Goal: Task Accomplishment & Management: Manage account settings

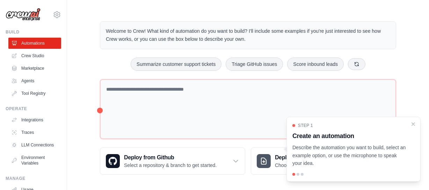
scroll to position [10, 0]
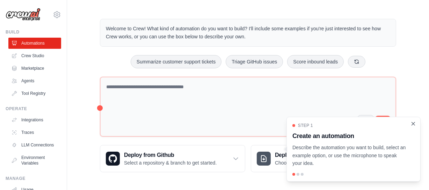
click at [413, 123] on icon "Close walkthrough" at bounding box center [413, 123] width 3 height 3
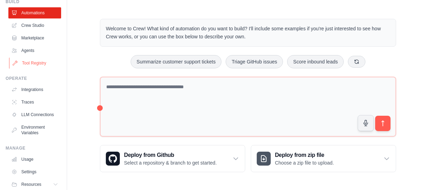
scroll to position [60, 0]
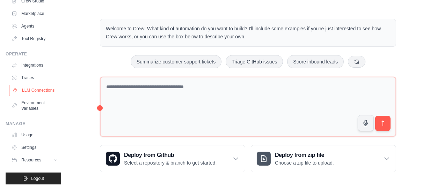
click at [35, 93] on link "LLM Connections" at bounding box center [35, 90] width 53 height 11
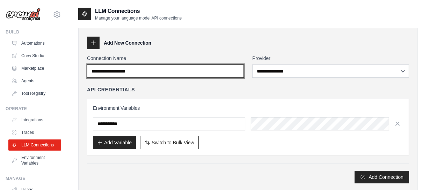
click at [134, 72] on input "Connection Name" at bounding box center [165, 71] width 157 height 13
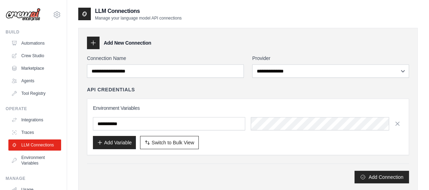
click at [160, 46] on div "Add New Connection" at bounding box center [248, 43] width 322 height 13
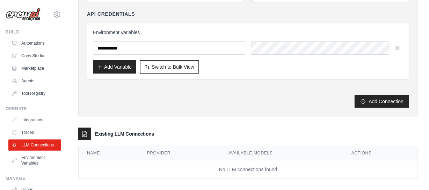
scroll to position [82, 0]
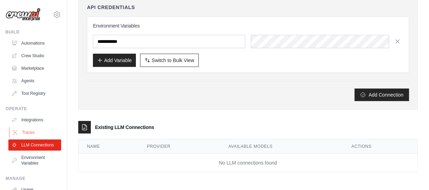
click at [24, 136] on link "Traces" at bounding box center [35, 132] width 53 height 11
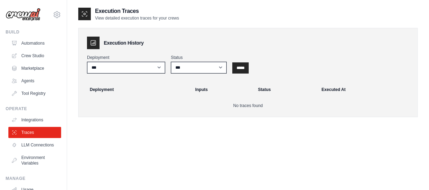
click at [32, 120] on link "Integrations" at bounding box center [34, 120] width 53 height 11
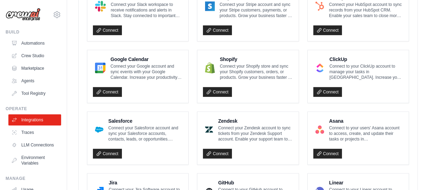
scroll to position [286, 0]
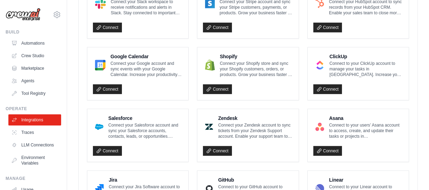
click at [121, 64] on p "Connect your Google account and sync events with your Google Calendar. Increase…" at bounding box center [146, 69] width 72 height 17
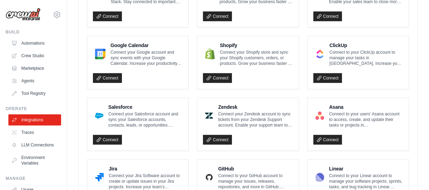
scroll to position [276, 0]
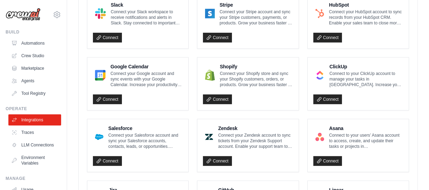
click at [108, 91] on div "Connect" at bounding box center [138, 98] width 90 height 14
click at [110, 97] on link "Connect" at bounding box center [107, 100] width 29 height 10
click at [109, 100] on link "Connect" at bounding box center [107, 100] width 29 height 10
click at [120, 71] on p "Connect your Google account and sync events with your Google Calendar. Increase…" at bounding box center [146, 79] width 72 height 17
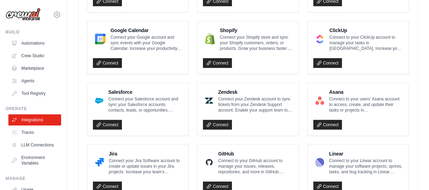
scroll to position [349, 0]
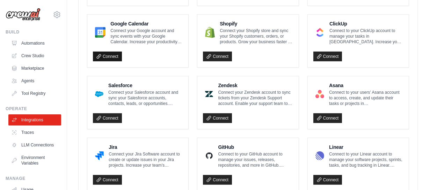
click at [108, 56] on link "Connect" at bounding box center [107, 57] width 29 height 10
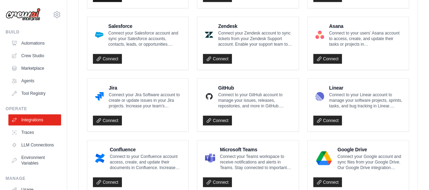
scroll to position [413, 0]
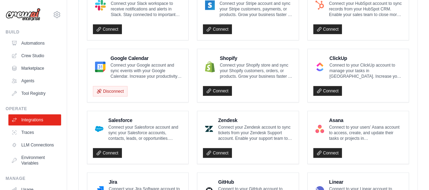
scroll to position [268, 0]
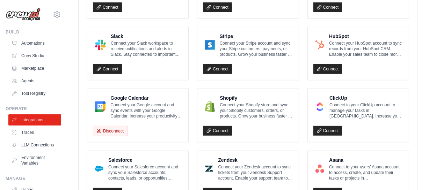
click at [123, 99] on h4 "Google Calendar" at bounding box center [146, 98] width 72 height 7
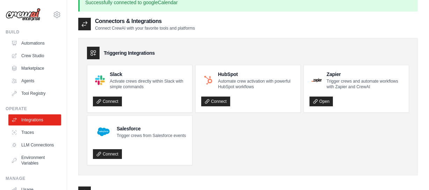
scroll to position [0, 0]
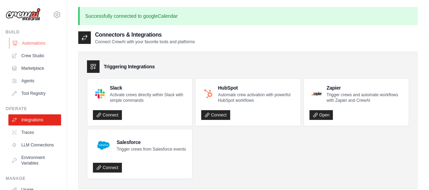
click at [36, 42] on link "Automations" at bounding box center [35, 43] width 53 height 11
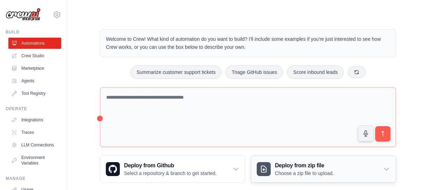
scroll to position [10, 0]
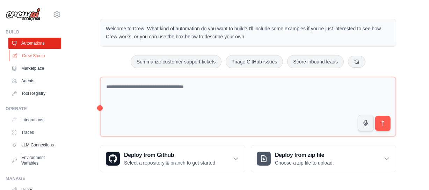
click at [36, 56] on link "Crew Studio" at bounding box center [35, 55] width 53 height 11
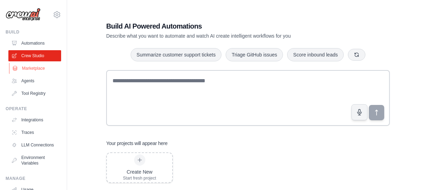
click at [24, 70] on link "Marketplace" at bounding box center [35, 68] width 53 height 11
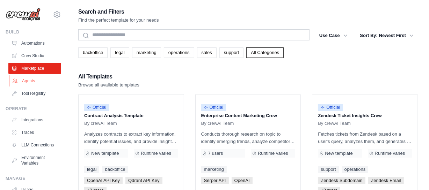
click at [33, 79] on link "Agents" at bounding box center [35, 80] width 53 height 11
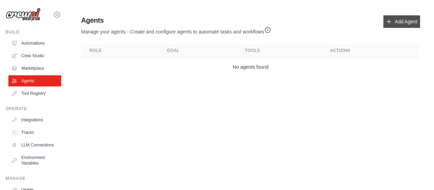
click at [385, 26] on link "Add Agent" at bounding box center [401, 21] width 37 height 13
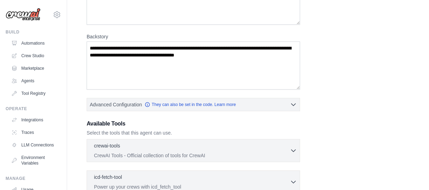
scroll to position [120, 0]
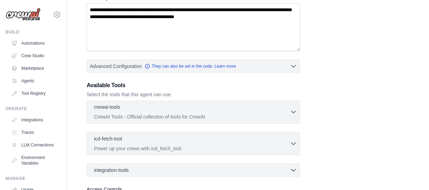
click at [149, 114] on p "CrewAI Tools - Official collection of tools for CrewAI" at bounding box center [192, 117] width 196 height 7
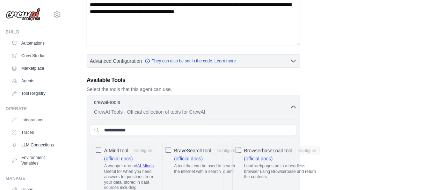
scroll to position [88, 0]
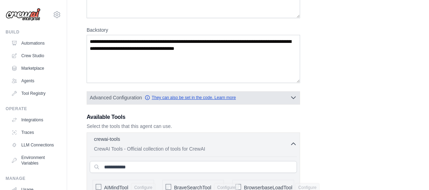
click at [168, 96] on link "They can also be set in the code. Learn more" at bounding box center [190, 98] width 91 height 6
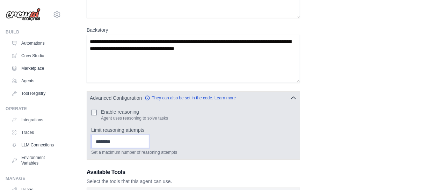
click at [107, 145] on input "Limit reasoning attempts" at bounding box center [120, 141] width 58 height 13
click at [149, 145] on input "Limit reasoning attempts" at bounding box center [120, 141] width 58 height 13
click at [149, 143] on input "*" at bounding box center [120, 141] width 58 height 13
click at [149, 138] on input "*" at bounding box center [120, 141] width 58 height 13
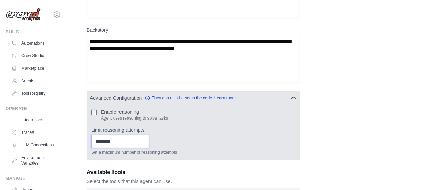
click at [149, 138] on input "*" at bounding box center [120, 141] width 58 height 13
click at [114, 142] on input "*" at bounding box center [120, 141] width 58 height 13
click at [149, 139] on input "*" at bounding box center [120, 141] width 58 height 13
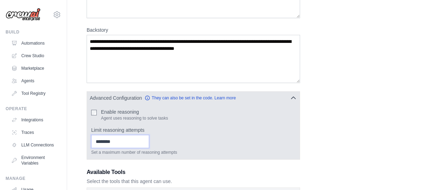
click at [149, 143] on input "*" at bounding box center [120, 141] width 58 height 13
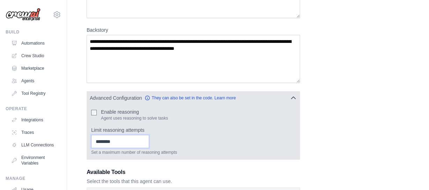
type input "*"
click at [149, 143] on input "*" at bounding box center [120, 141] width 58 height 13
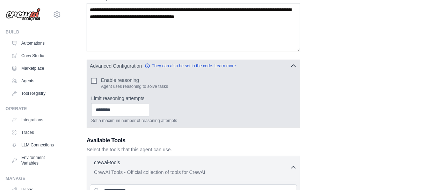
click at [290, 65] on icon "button" at bounding box center [293, 66] width 7 height 7
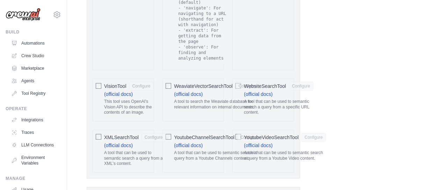
scroll to position [1550, 0]
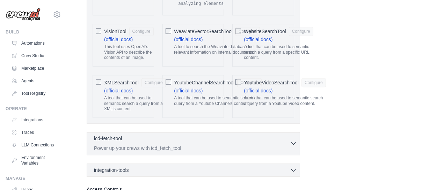
click at [200, 135] on div "icd-fetch-tool 0 selected" at bounding box center [192, 139] width 196 height 8
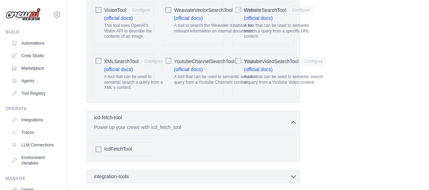
scroll to position [1582, 0]
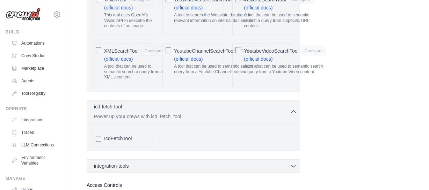
click at [197, 113] on p "Power up your crews with icd_fetch_tool" at bounding box center [192, 116] width 196 height 7
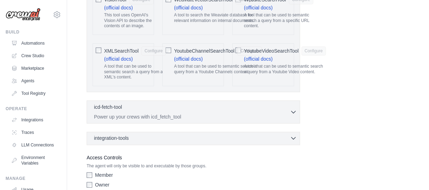
click at [198, 135] on div "integration-tools 0 selected" at bounding box center [195, 138] width 203 height 7
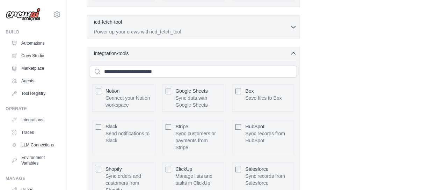
scroll to position [1664, 0]
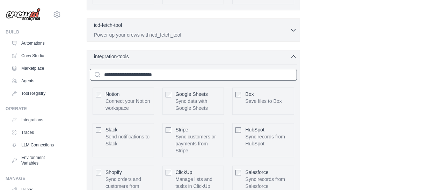
click at [156, 69] on input "text" at bounding box center [193, 75] width 207 height 12
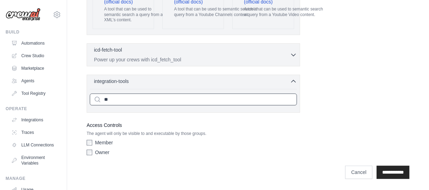
scroll to position [1613, 0]
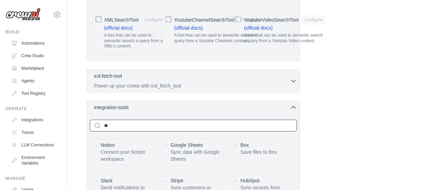
type input "*"
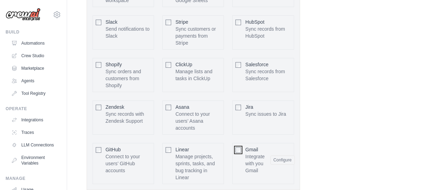
scroll to position [1803, 0]
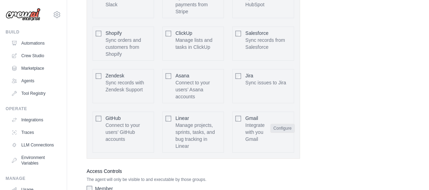
click at [277, 124] on button "Configure" at bounding box center [282, 128] width 24 height 9
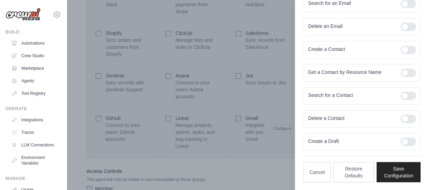
scroll to position [1823, 0]
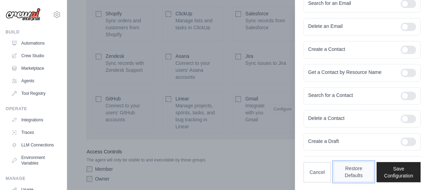
click at [346, 172] on button "Restore Defaults" at bounding box center [354, 172] width 41 height 20
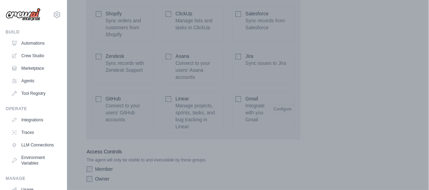
scroll to position [153, 0]
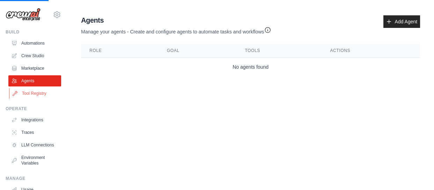
click at [37, 95] on link "Tool Registry" at bounding box center [35, 93] width 53 height 11
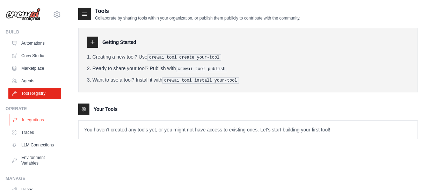
click at [21, 121] on link "Integrations" at bounding box center [35, 120] width 53 height 11
click at [27, 63] on link "Marketplace" at bounding box center [35, 68] width 53 height 11
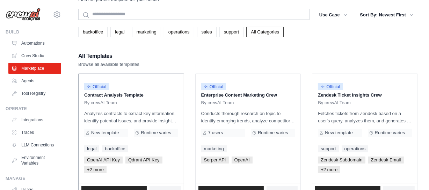
scroll to position [31, 0]
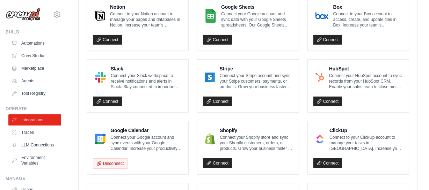
scroll to position [222, 0]
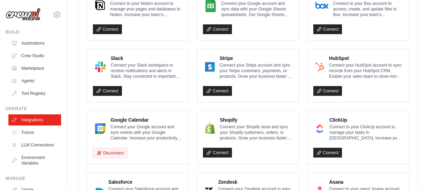
click at [123, 131] on p "Connect your Google account and sync events with your Google Calendar. Increase…" at bounding box center [146, 132] width 72 height 17
click at [126, 120] on h4 "Google Calendar" at bounding box center [146, 120] width 72 height 7
click at [108, 111] on div "Google Calendar Connect your Google account and sync events with your Google Ca…" at bounding box center [137, 137] width 101 height 53
click at [101, 125] on img at bounding box center [100, 129] width 10 height 14
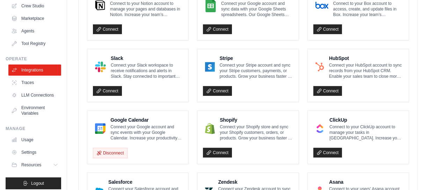
scroll to position [60, 0]
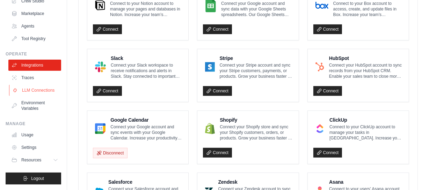
click at [35, 86] on link "LLM Connections" at bounding box center [35, 90] width 53 height 11
click at [39, 73] on link "Traces" at bounding box center [35, 77] width 53 height 11
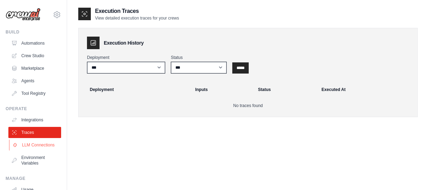
click at [32, 144] on link "LLM Connections" at bounding box center [35, 145] width 53 height 11
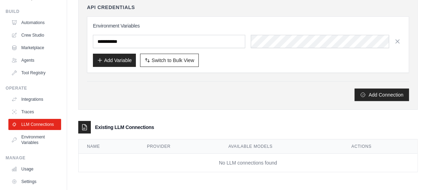
scroll to position [31, 0]
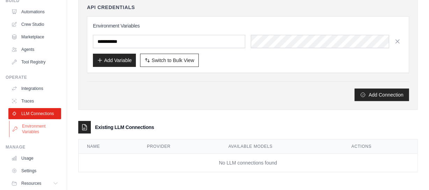
click at [38, 136] on link "Environment Variables" at bounding box center [35, 129] width 53 height 17
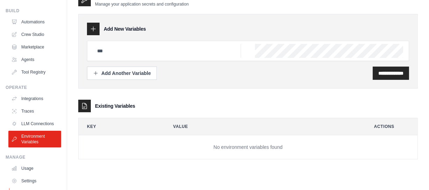
scroll to position [60, 0]
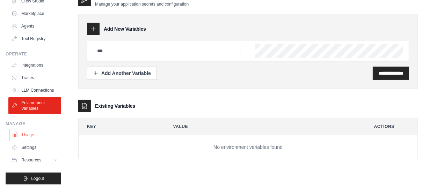
click at [36, 137] on link "Usage" at bounding box center [35, 135] width 53 height 11
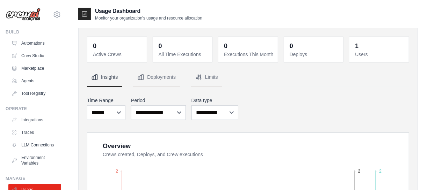
click at [351, 46] on div "1 Users" at bounding box center [378, 49] width 59 height 25
click at [195, 77] on button "Limits" at bounding box center [206, 77] width 31 height 19
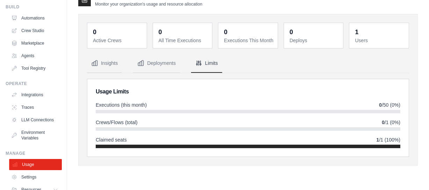
scroll to position [60, 0]
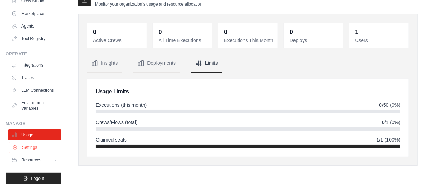
click at [21, 146] on link "Settings" at bounding box center [35, 147] width 53 height 11
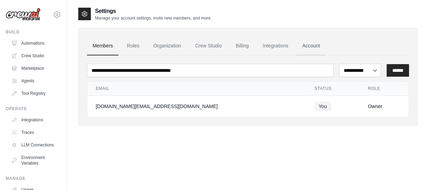
click at [304, 39] on link "Account" at bounding box center [311, 46] width 29 height 19
click at [279, 39] on link "Integrations" at bounding box center [275, 46] width 37 height 19
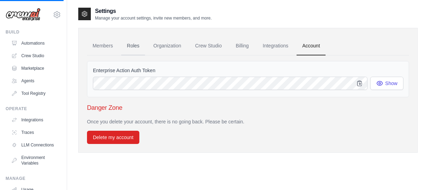
click at [128, 51] on link "Roles" at bounding box center [133, 46] width 24 height 19
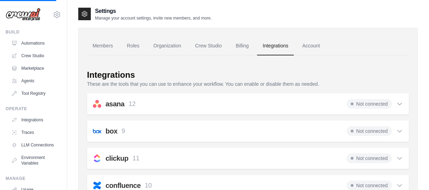
scroll to position [14, 0]
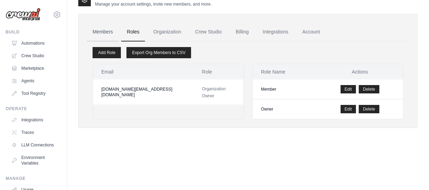
click at [102, 31] on link "Members" at bounding box center [102, 32] width 31 height 19
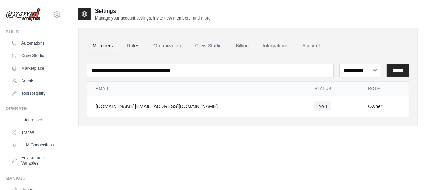
click at [137, 49] on link "Roles" at bounding box center [133, 46] width 24 height 19
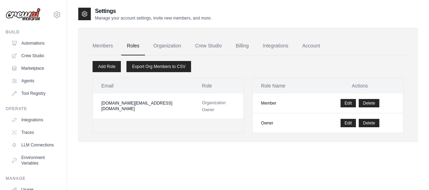
click at [169, 46] on link "Organization" at bounding box center [167, 46] width 39 height 19
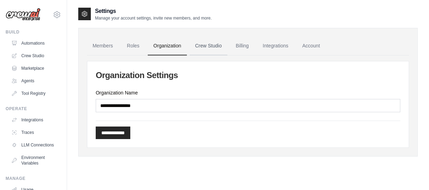
click at [198, 48] on link "Crew Studio" at bounding box center [209, 46] width 38 height 19
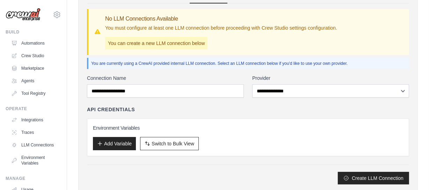
scroll to position [63, 0]
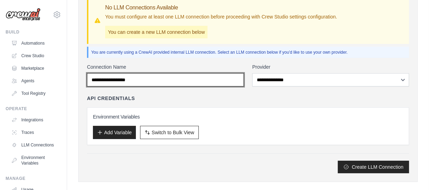
click at [213, 80] on input "Connection Name" at bounding box center [165, 79] width 157 height 13
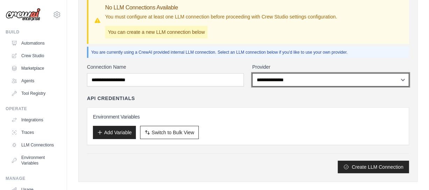
click at [291, 78] on select "**********" at bounding box center [330, 79] width 157 height 13
select select "******"
click at [252, 73] on select "**********" at bounding box center [330, 79] width 157 height 13
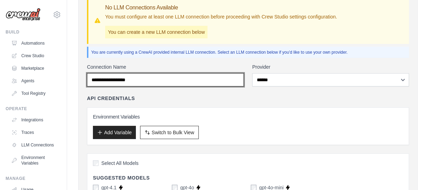
click at [157, 80] on input "Connection Name" at bounding box center [165, 79] width 157 height 13
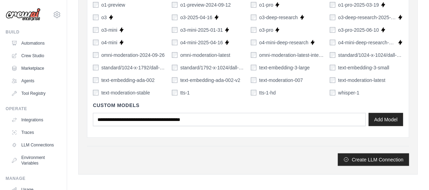
scroll to position [550, 0]
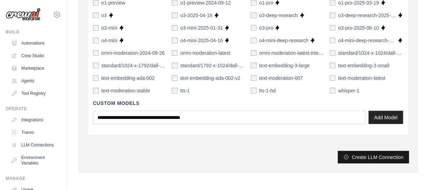
click at [387, 156] on button "Create LLM Connection" at bounding box center [373, 157] width 71 height 13
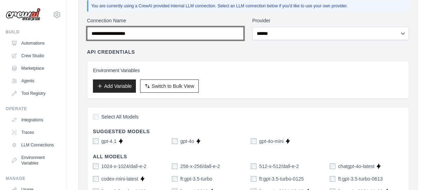
scroll to position [73, 0]
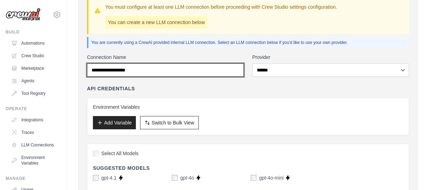
click at [113, 70] on input "Connection Name" at bounding box center [165, 70] width 157 height 13
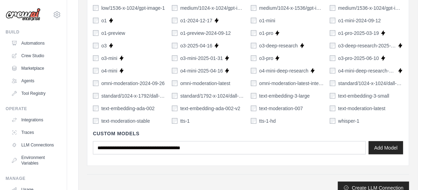
scroll to position [550, 0]
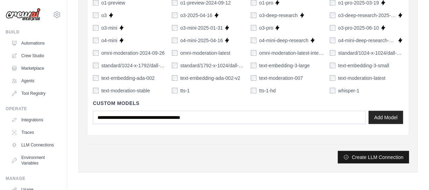
type input "*******"
click at [384, 159] on button "Create LLM Connection" at bounding box center [373, 157] width 71 height 13
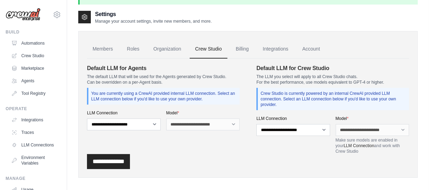
scroll to position [38, 0]
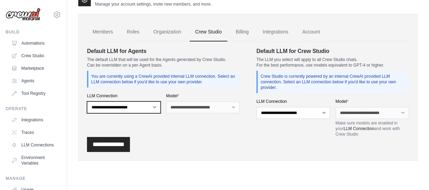
click at [131, 109] on select "**********" at bounding box center [124, 108] width 74 height 12
click at [179, 147] on div "**********" at bounding box center [248, 144] width 322 height 15
click at [137, 108] on select "**********" at bounding box center [124, 108] width 74 height 12
select select "******"
click at [87, 102] on select "**********" at bounding box center [124, 108] width 74 height 12
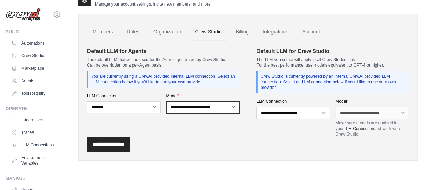
click at [202, 108] on select "**********" at bounding box center [203, 108] width 74 height 12
select select "**********"
click at [166, 102] on select "**********" at bounding box center [203, 108] width 74 height 12
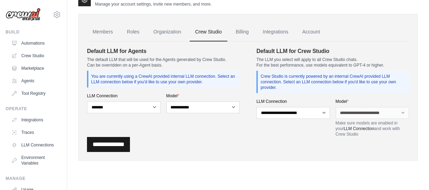
click at [130, 147] on input "**********" at bounding box center [108, 144] width 43 height 15
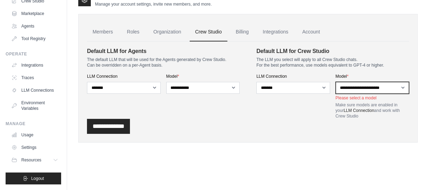
click at [372, 86] on select "**********" at bounding box center [373, 88] width 74 height 12
select select "**********"
click at [336, 82] on select "**********" at bounding box center [373, 88] width 74 height 12
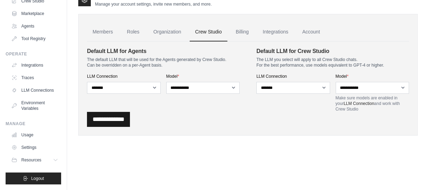
click at [115, 116] on input "**********" at bounding box center [108, 119] width 43 height 15
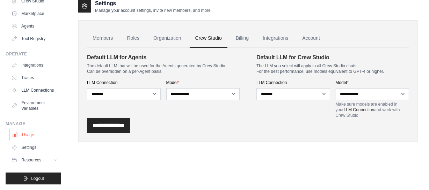
scroll to position [60, 0]
click at [23, 133] on link "Usage" at bounding box center [35, 135] width 53 height 11
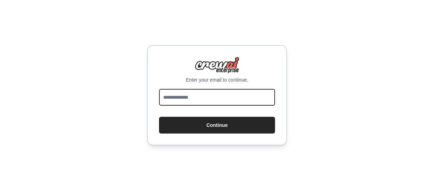
click at [171, 101] on input "email" at bounding box center [217, 97] width 116 height 17
